Goal: Find specific page/section: Find specific page/section

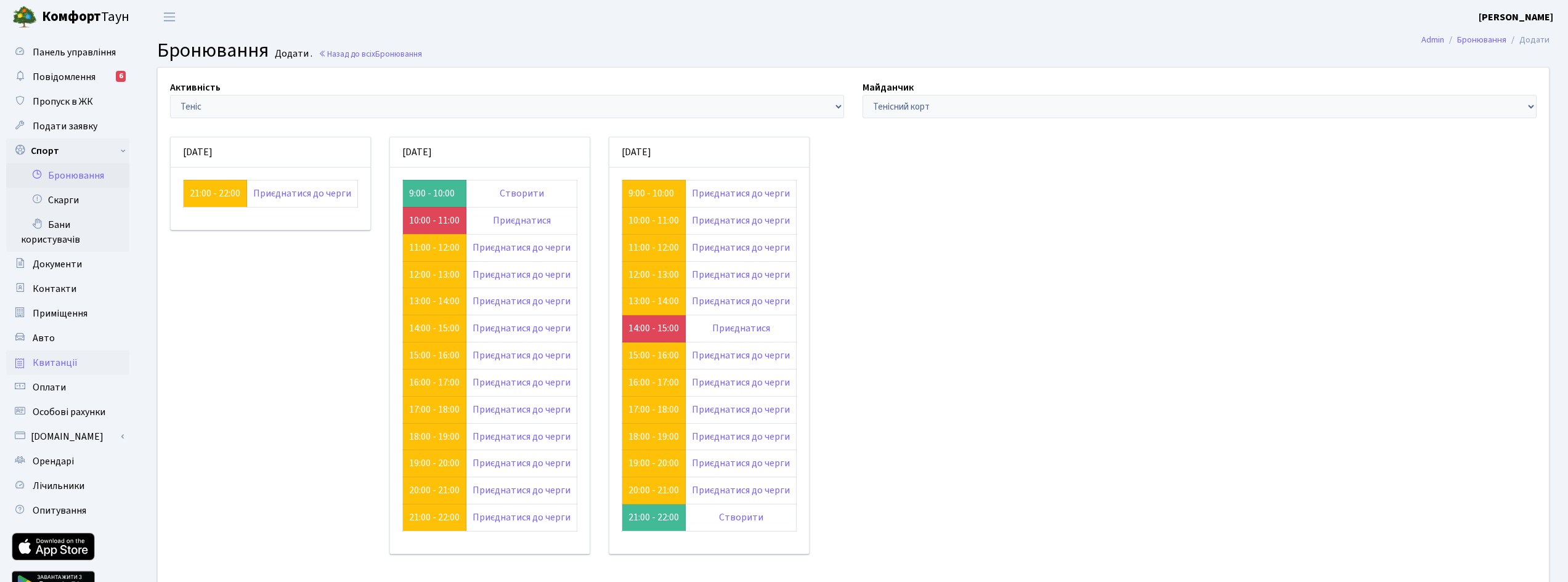
click at [76, 364] on link "Квитанції" at bounding box center [68, 363] width 123 height 24
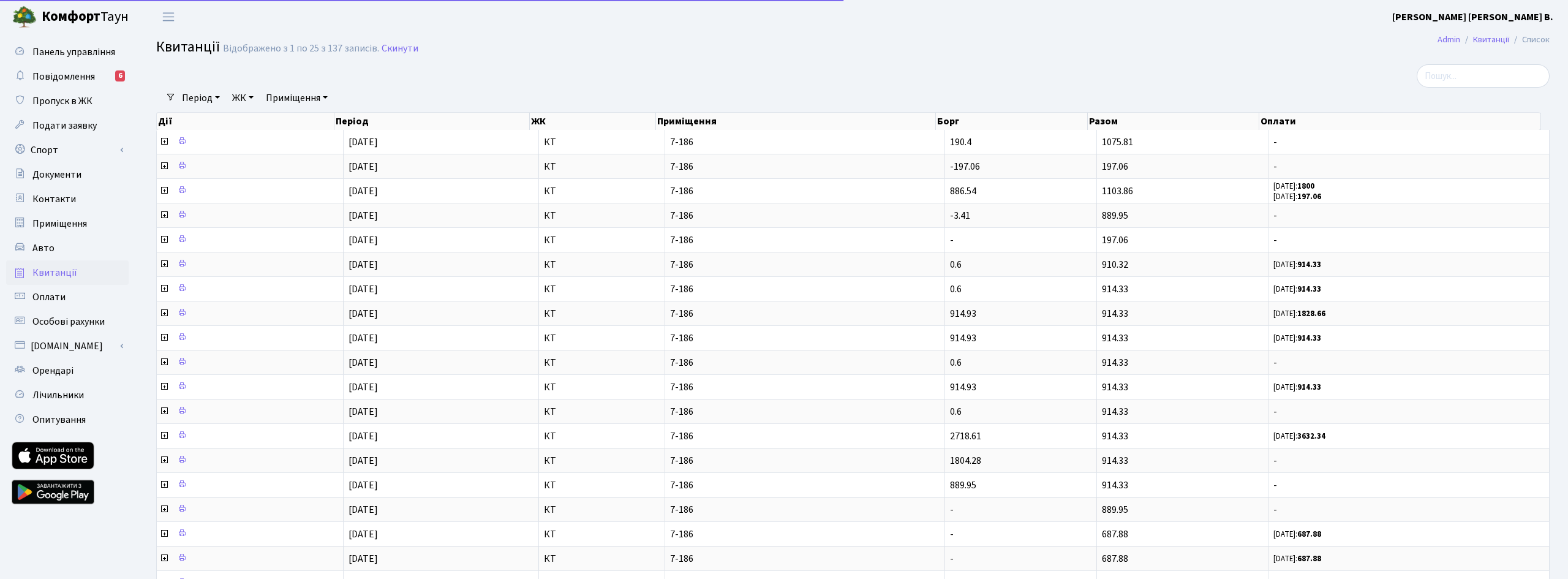
select select "25"
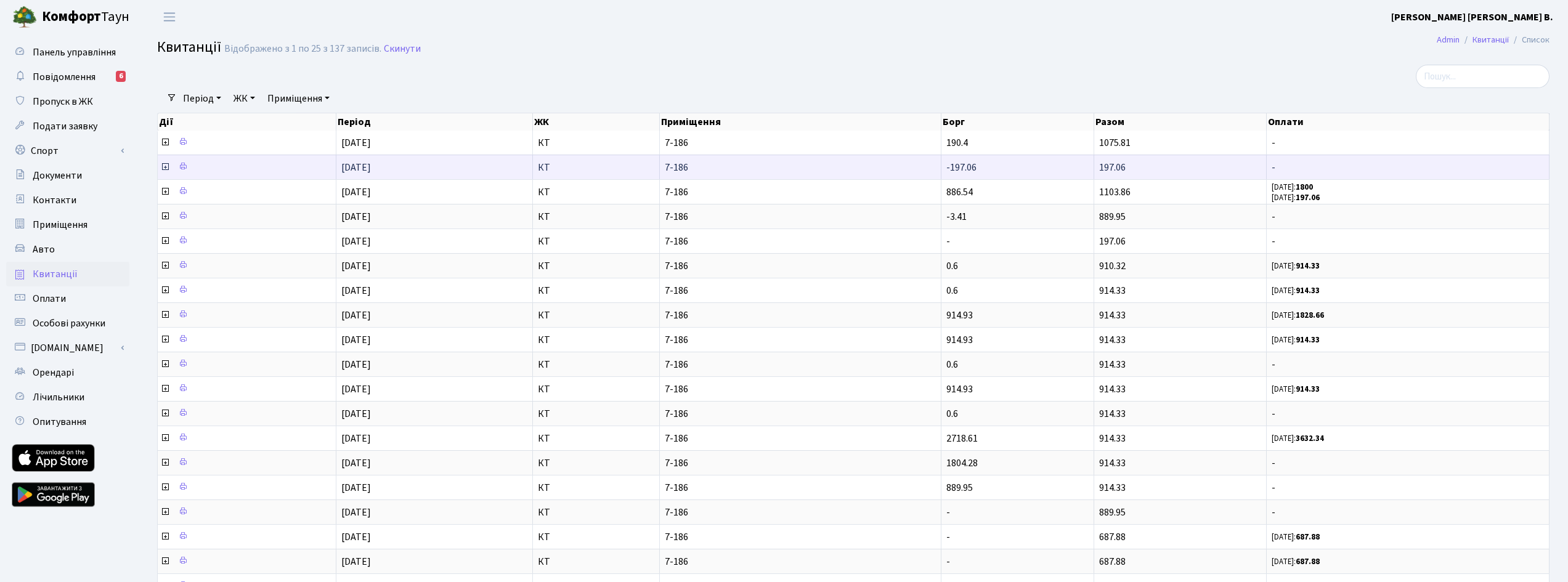
click at [165, 166] on icon at bounding box center [165, 167] width 10 height 10
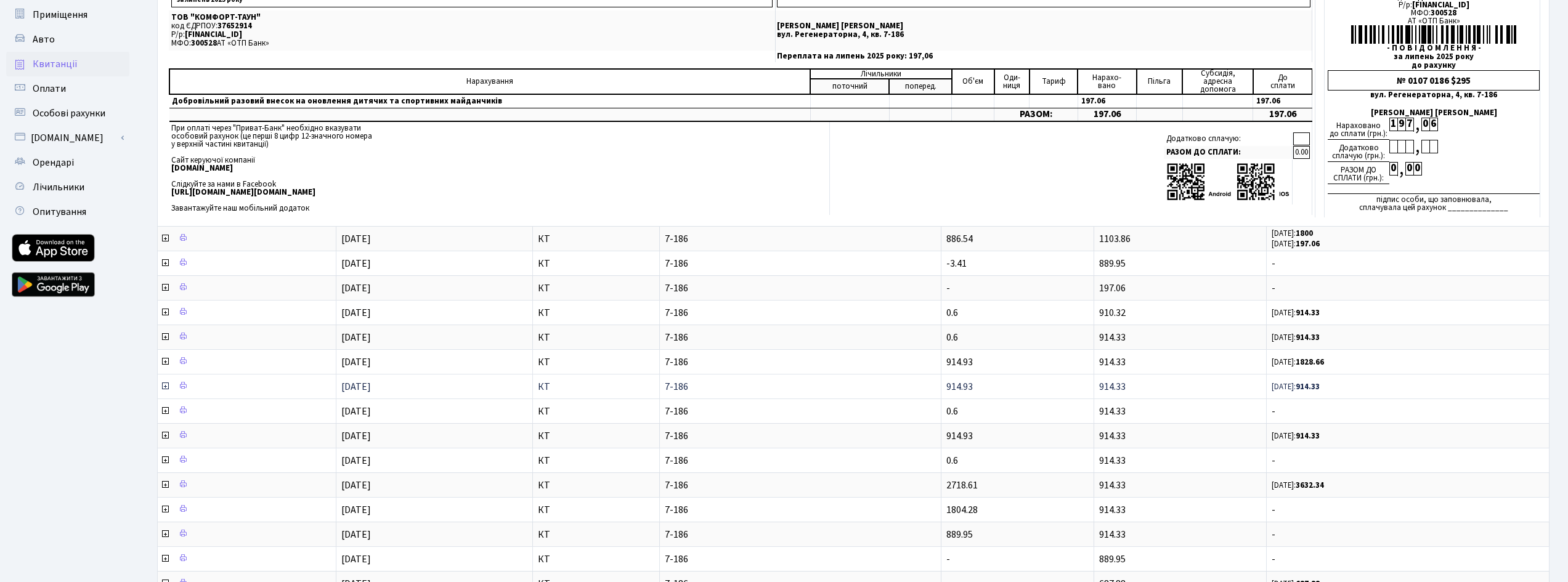
scroll to position [62, 0]
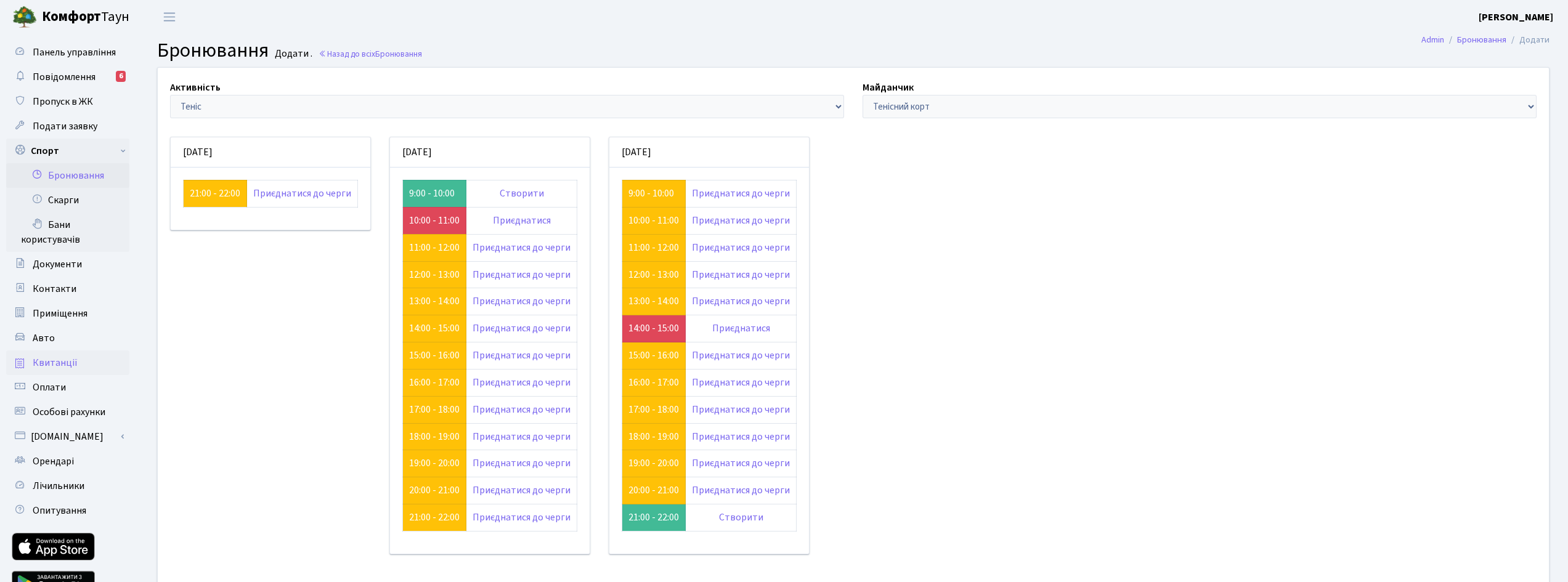
click at [45, 362] on span "Квитанції" at bounding box center [55, 362] width 45 height 14
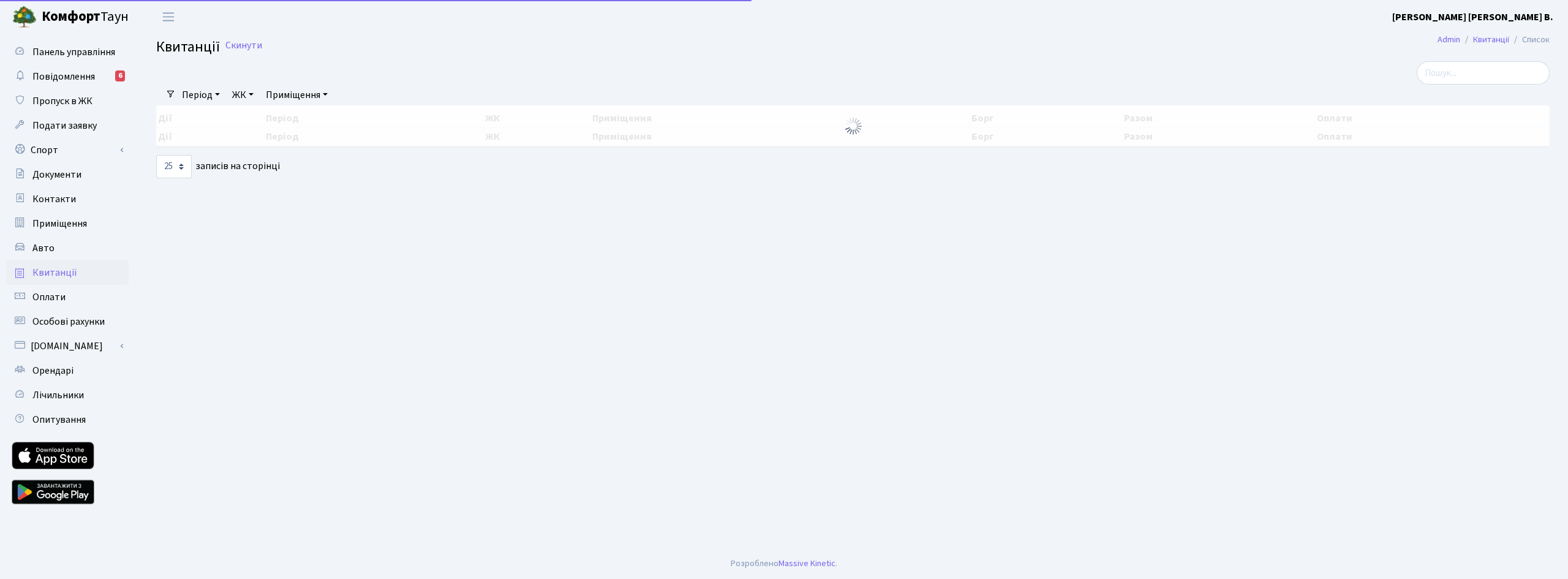
select select "25"
